Goal: Task Accomplishment & Management: Use online tool/utility

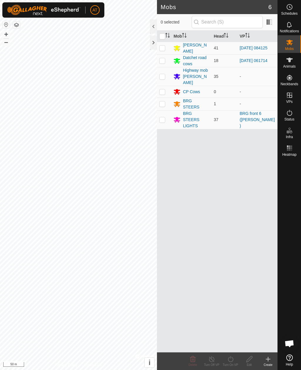
click at [165, 111] on td at bounding box center [164, 119] width 14 height 19
checkbox input "true"
click at [229, 361] on icon at bounding box center [230, 358] width 7 height 7
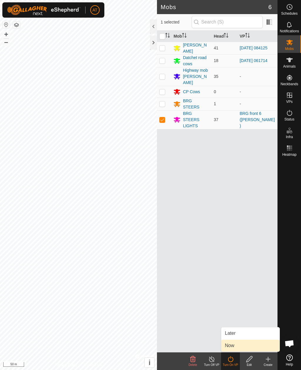
click at [230, 346] on span "Now" at bounding box center [229, 345] width 9 height 7
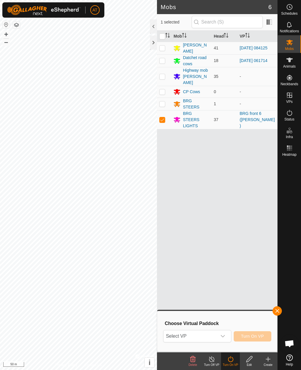
click at [223, 333] on icon "dropdown trigger" at bounding box center [222, 335] width 5 height 5
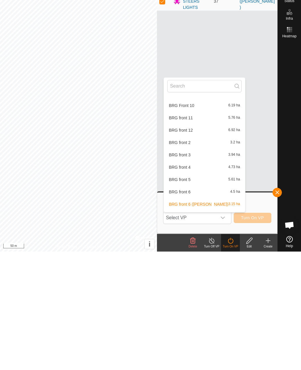
scroll to position [111, 0]
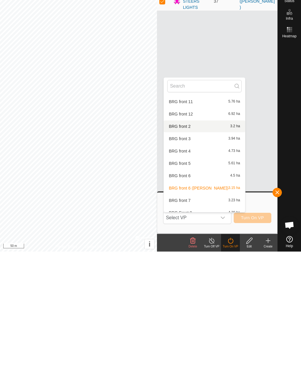
click at [188, 242] on span "BRG front 2" at bounding box center [179, 244] width 22 height 4
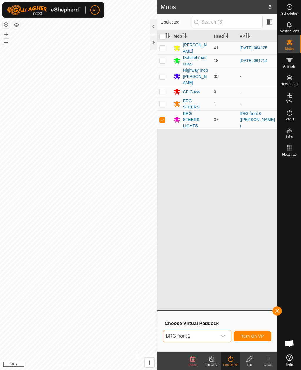
click at [258, 337] on span "Turn On VP" at bounding box center [252, 335] width 23 height 5
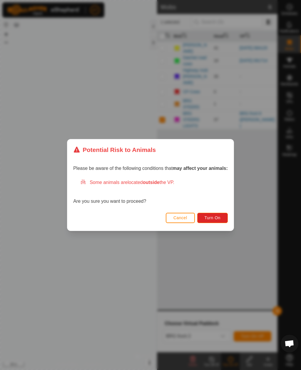
click at [212, 222] on button "Turn On" at bounding box center [212, 218] width 31 height 10
